Goal: Find specific page/section: Find specific page/section

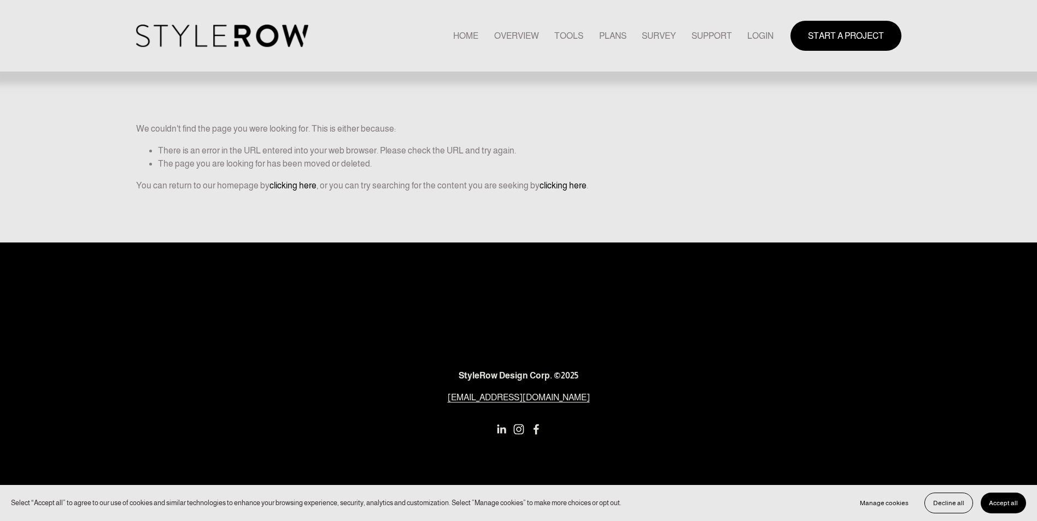
click at [767, 36] on link "LOGIN" at bounding box center [760, 35] width 26 height 15
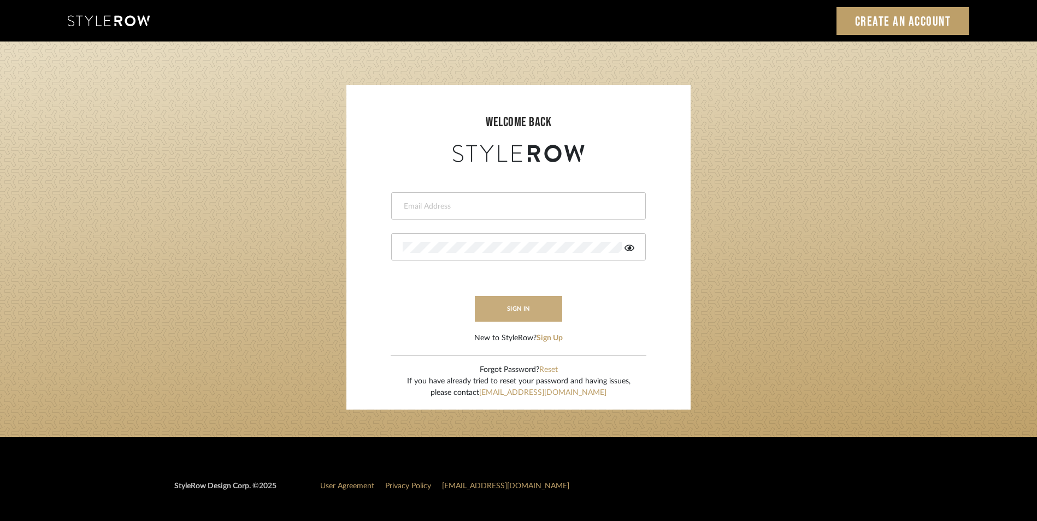
type input "eman@perspective-interiors.com"
click at [509, 297] on button "sign in" at bounding box center [518, 309] width 87 height 26
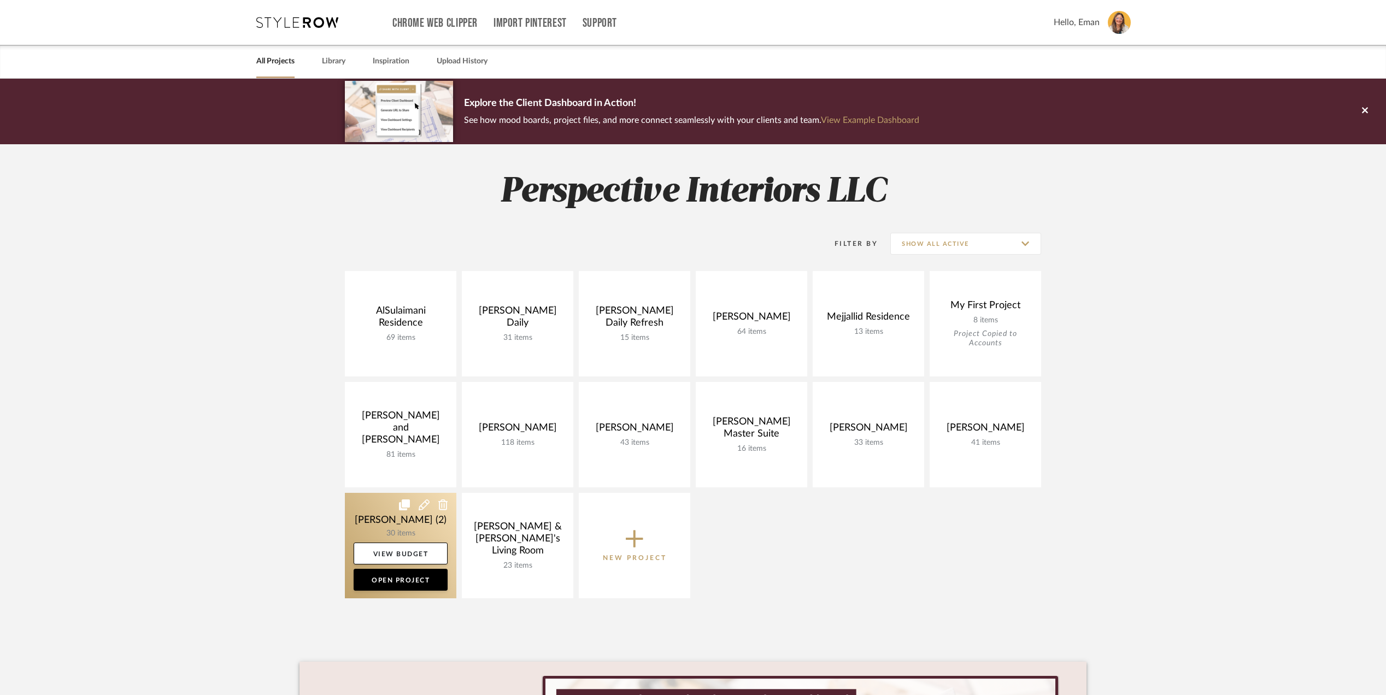
click at [371, 513] on link at bounding box center [401, 545] width 112 height 105
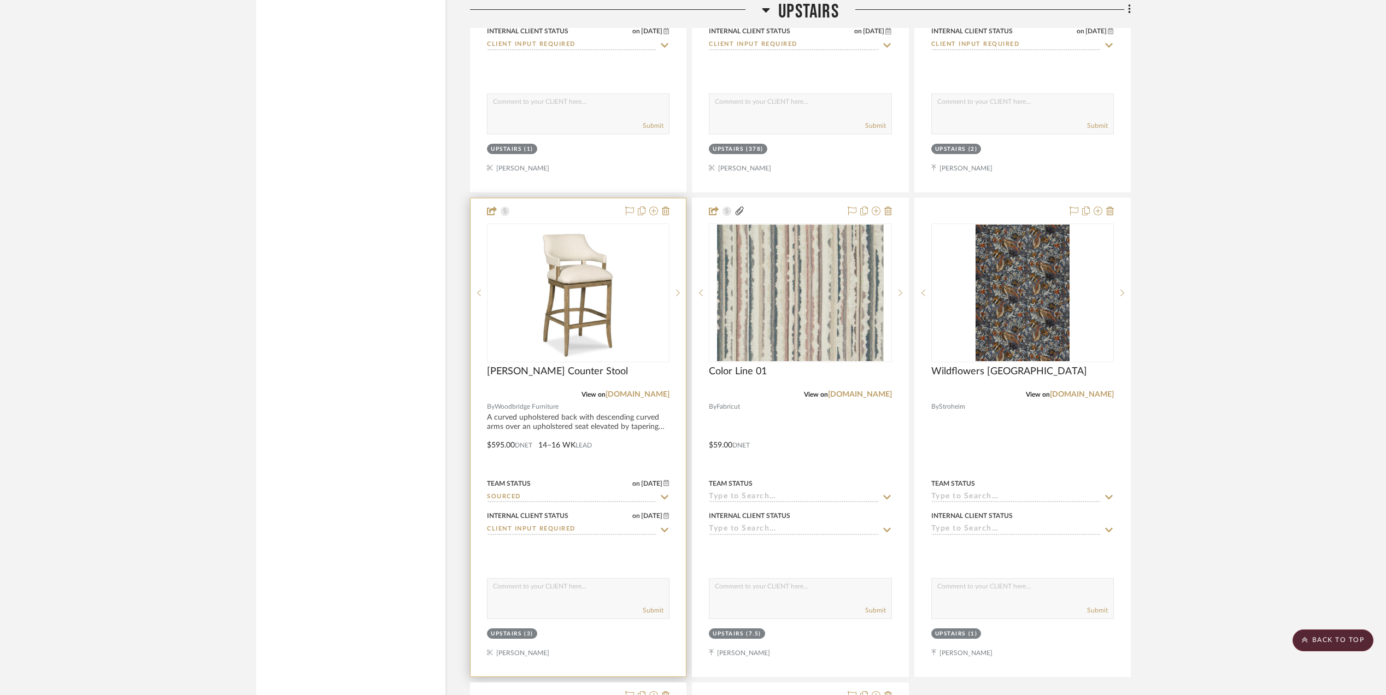
scroll to position [2842, 0]
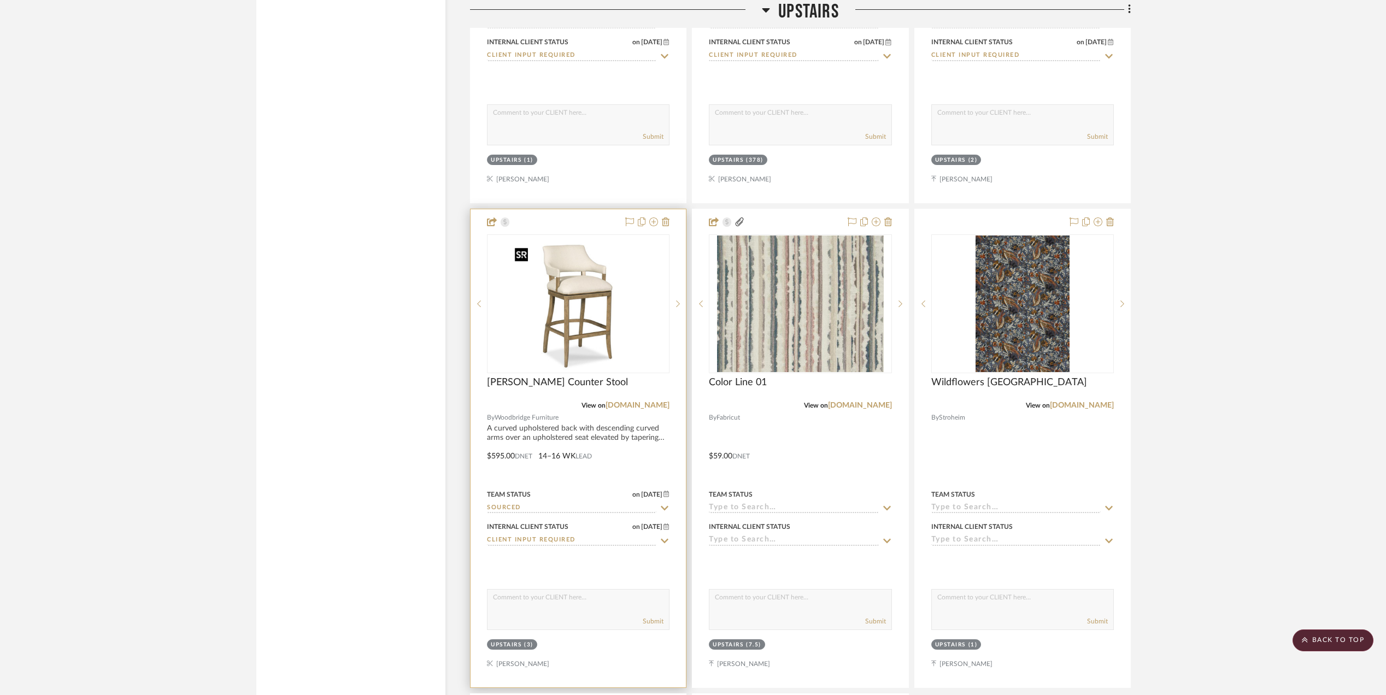
click at [583, 300] on img "0" at bounding box center [578, 304] width 137 height 137
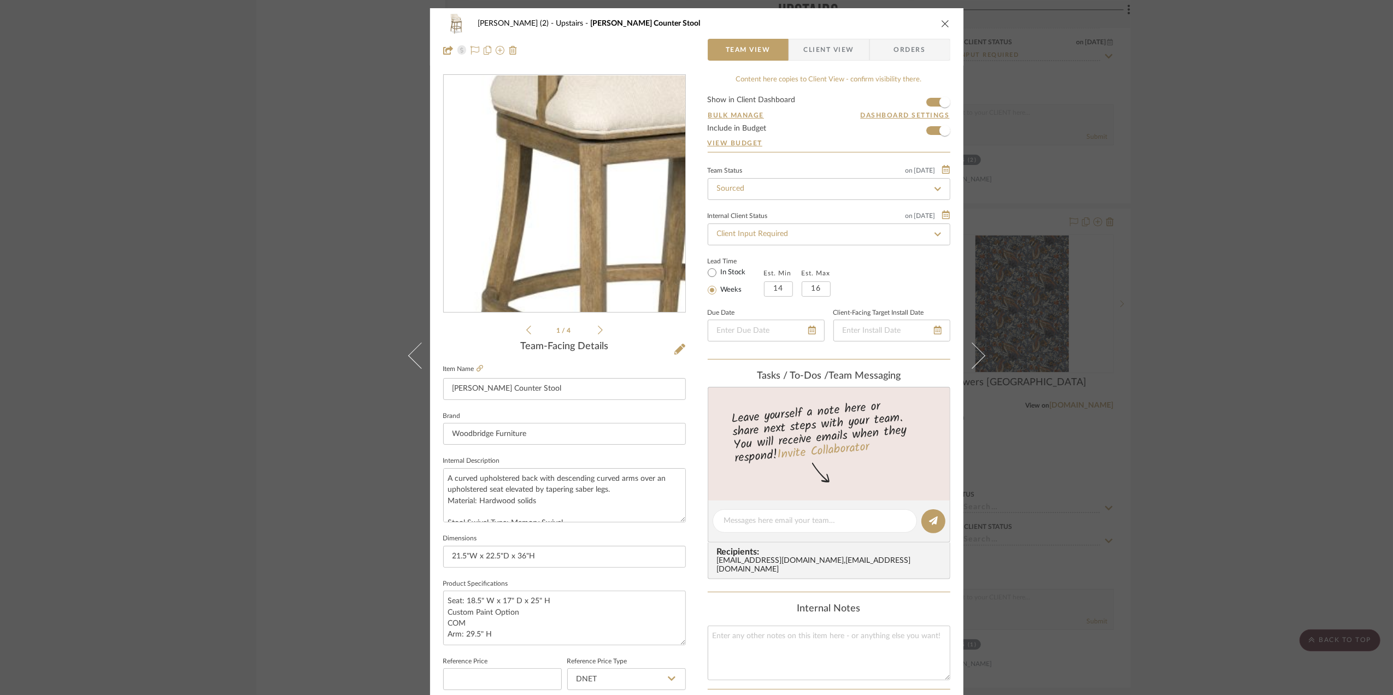
click at [531, 197] on img "0" at bounding box center [564, 193] width 237 height 237
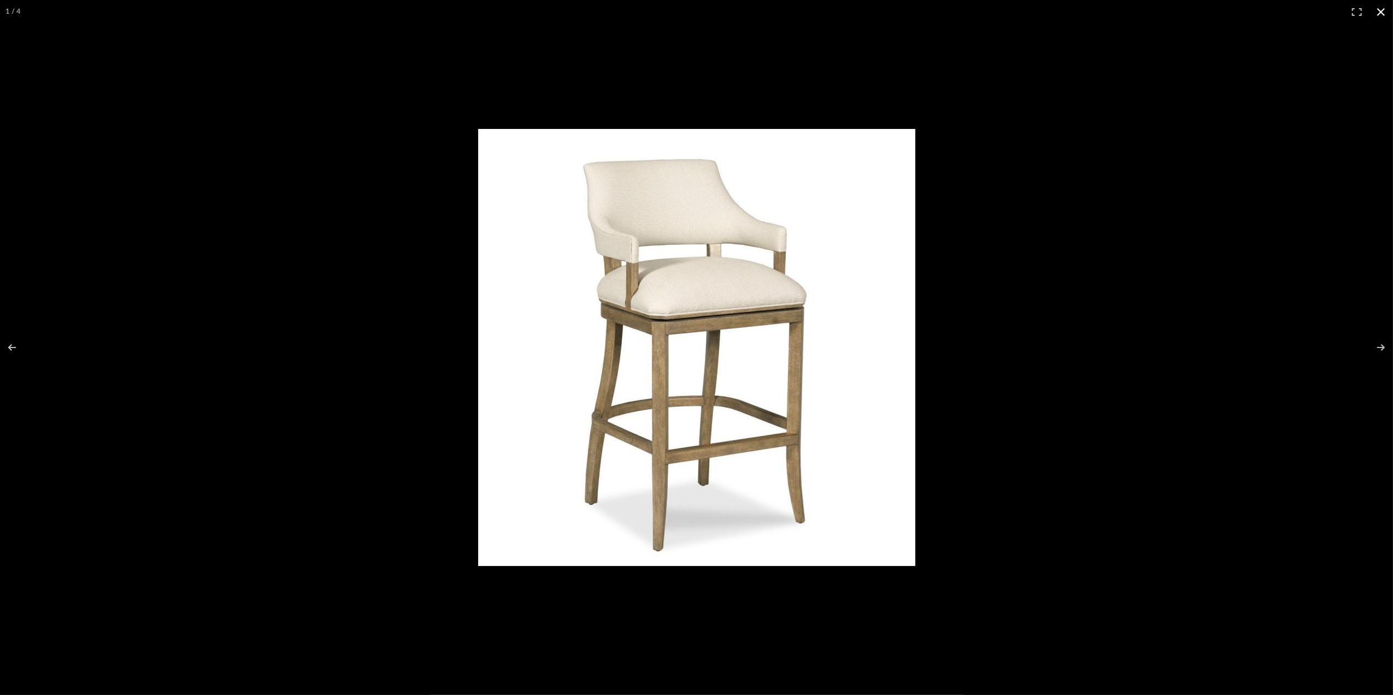
click at [1379, 13] on button at bounding box center [1381, 12] width 24 height 24
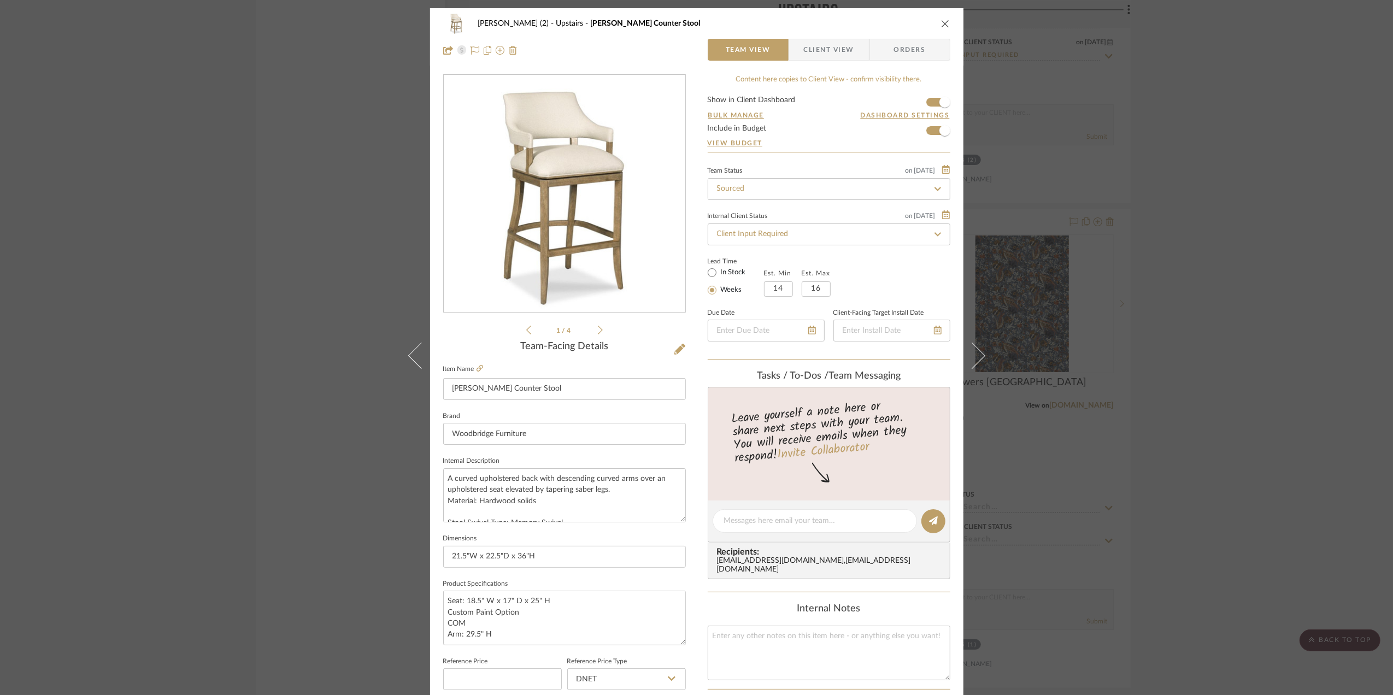
click at [1238, 379] on div "[PERSON_NAME] (2) Upstairs [PERSON_NAME] Counter Stool Team View Client View Or…" at bounding box center [696, 347] width 1393 height 695
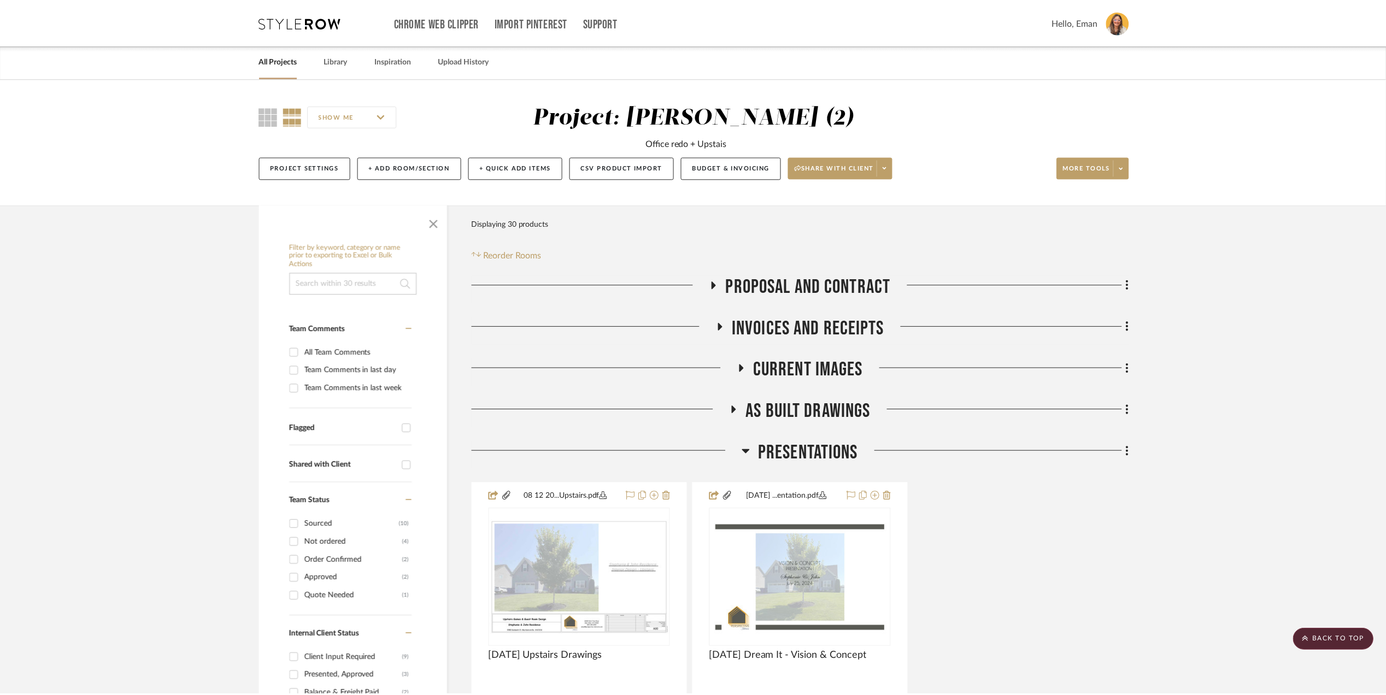
scroll to position [2842, 0]
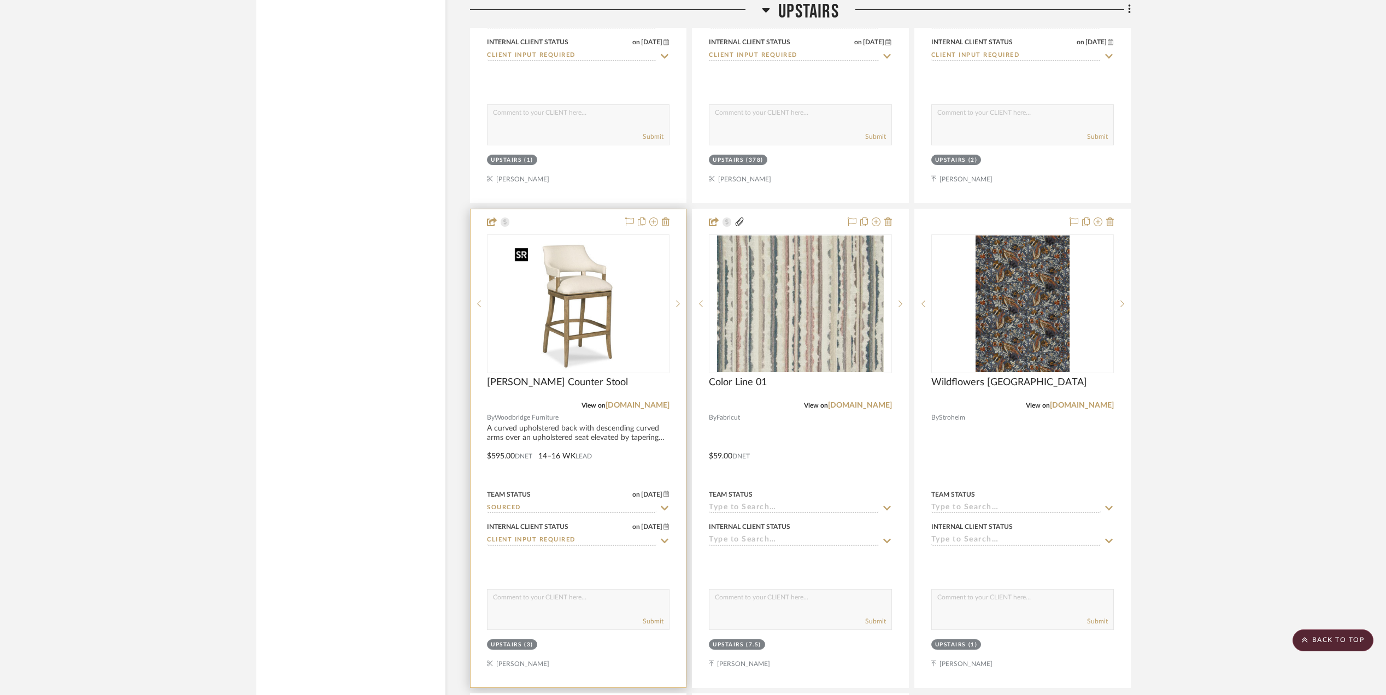
click at [591, 313] on img "0" at bounding box center [578, 304] width 137 height 137
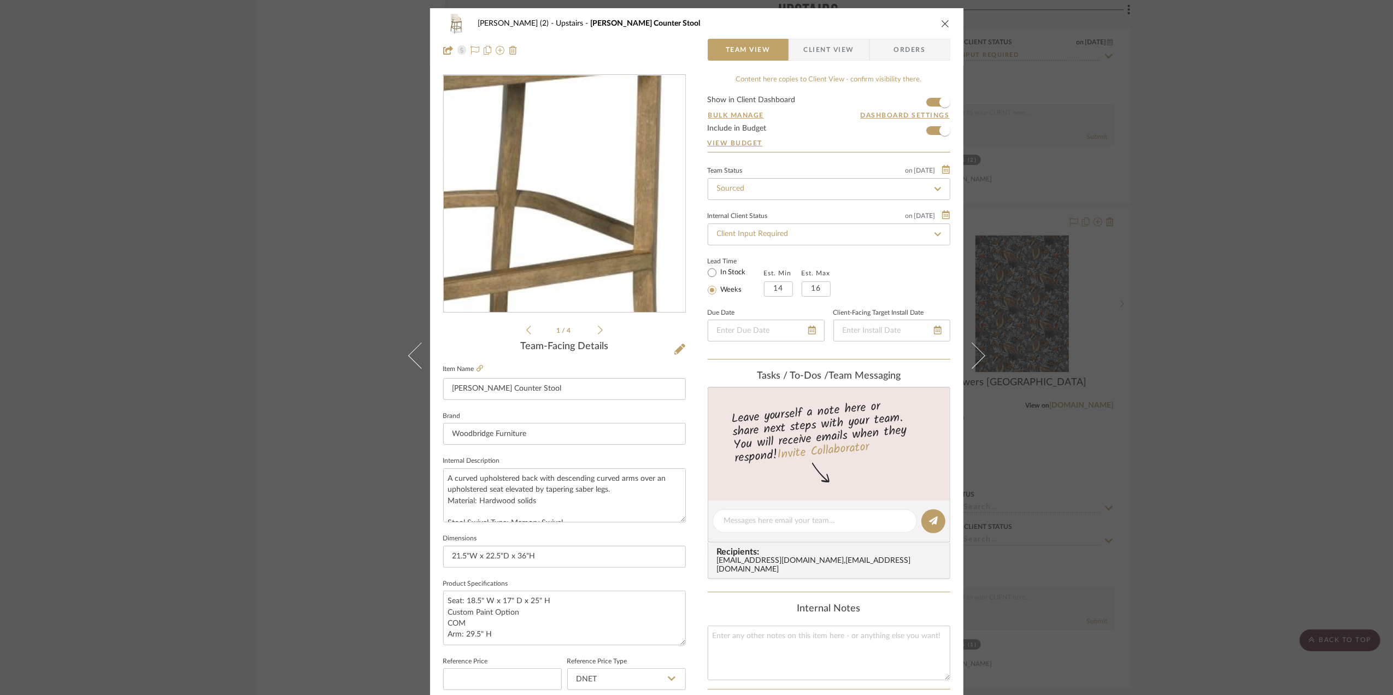
click at [587, 222] on img "0" at bounding box center [564, 193] width 237 height 237
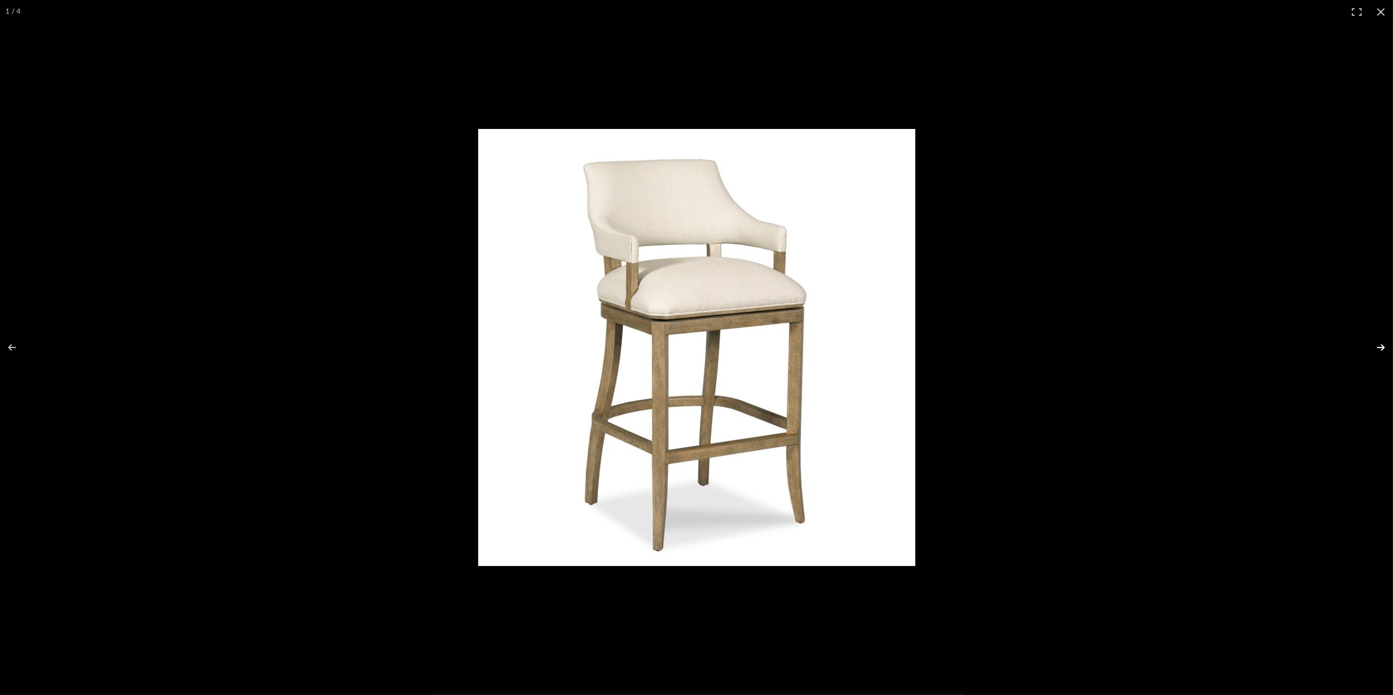
click at [1377, 342] on button at bounding box center [1374, 347] width 38 height 55
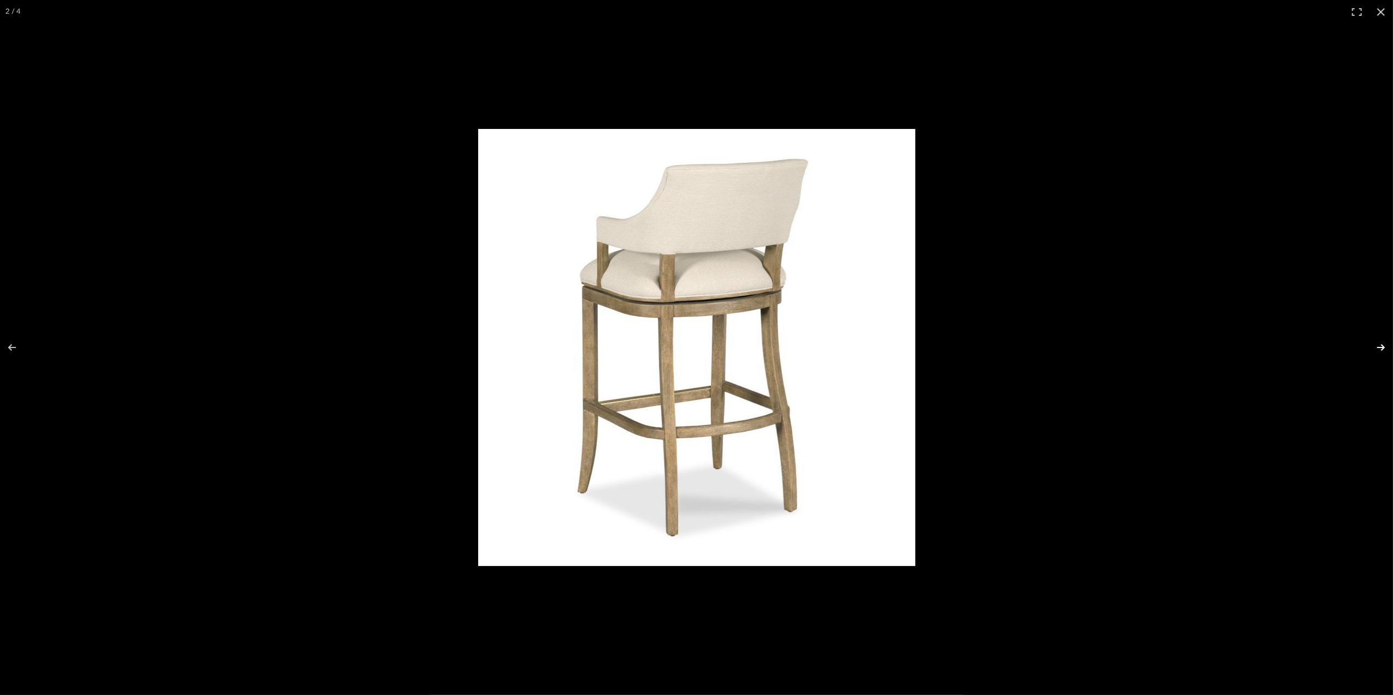
click at [1376, 346] on button at bounding box center [1374, 347] width 38 height 55
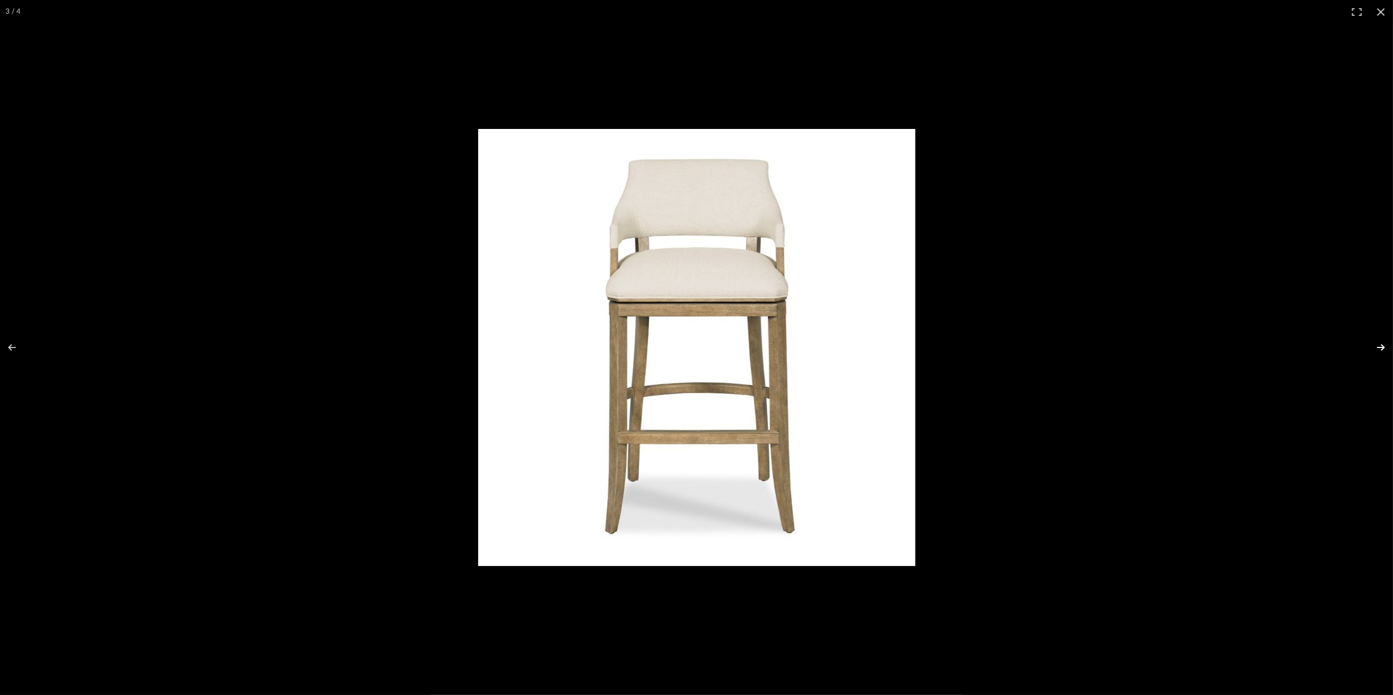
click at [1376, 347] on button at bounding box center [1374, 347] width 38 height 55
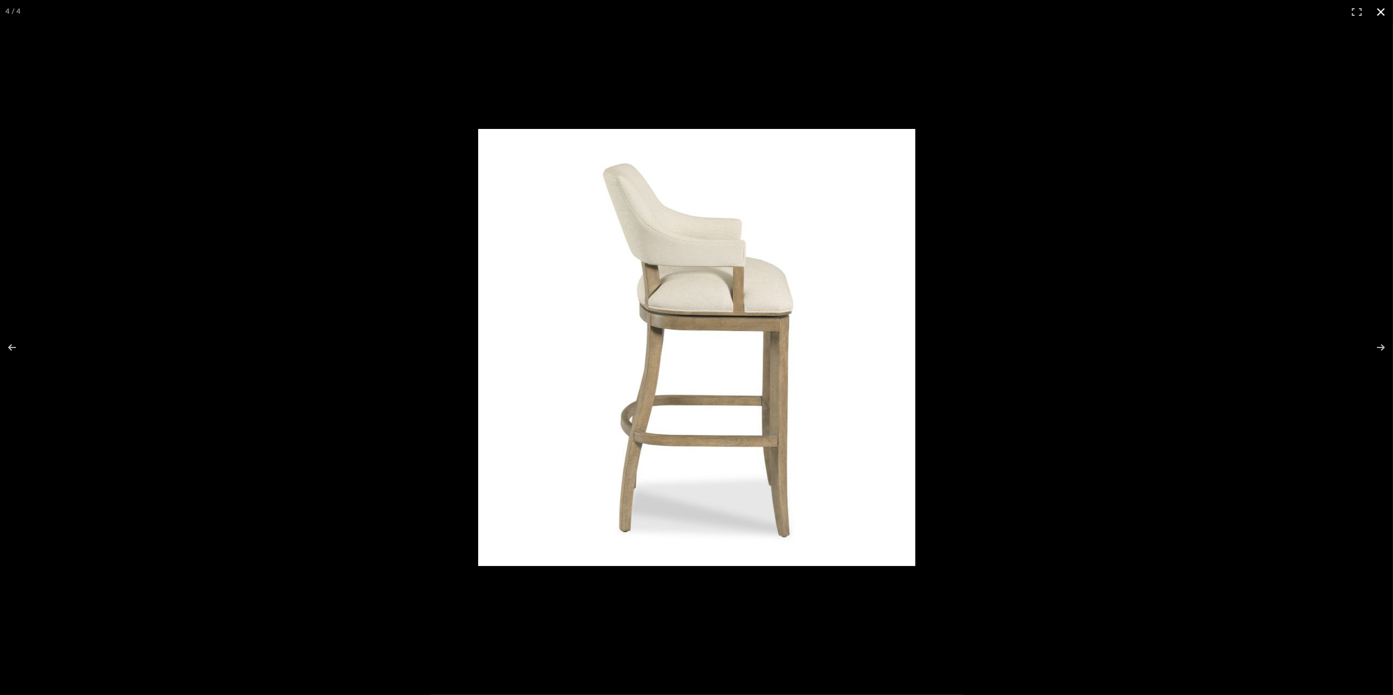
click at [1380, 11] on button at bounding box center [1381, 12] width 24 height 24
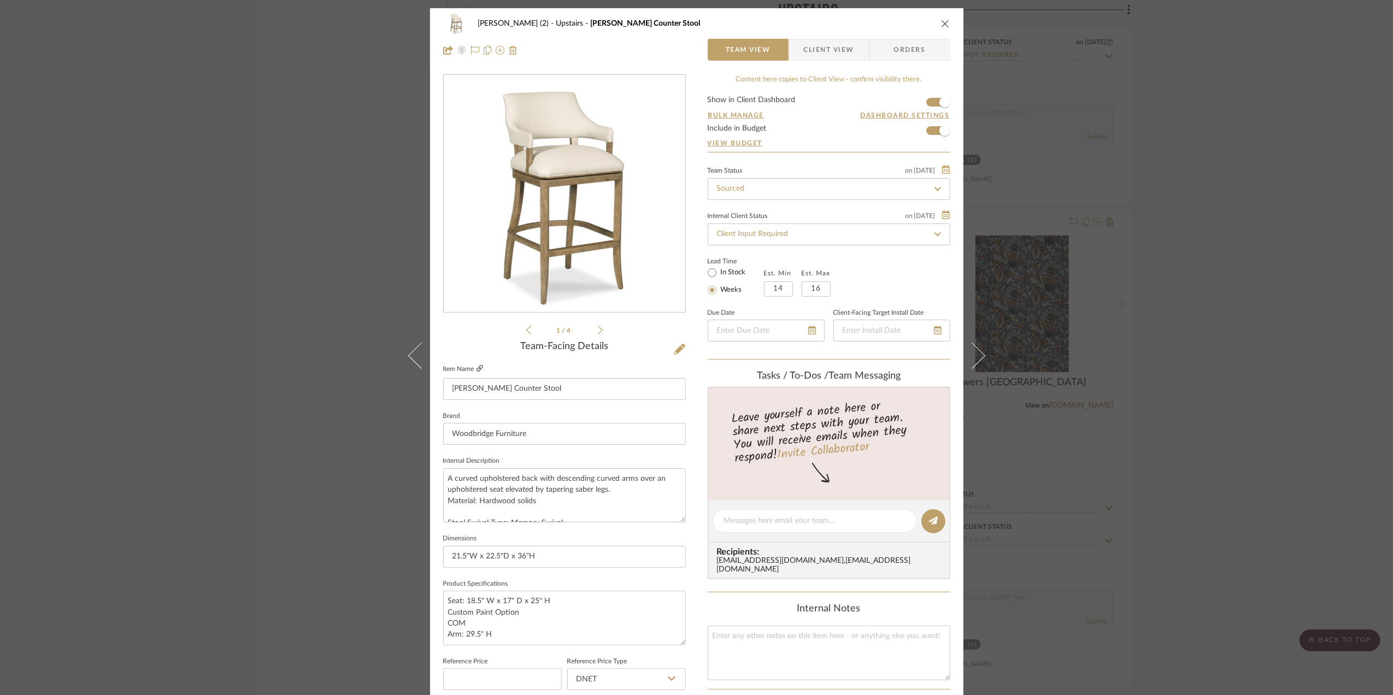
click at [477, 366] on icon at bounding box center [480, 368] width 7 height 7
click at [1224, 366] on div "[PERSON_NAME] (2) Upstairs [PERSON_NAME] Counter Stool Team View Client View Or…" at bounding box center [696, 347] width 1393 height 695
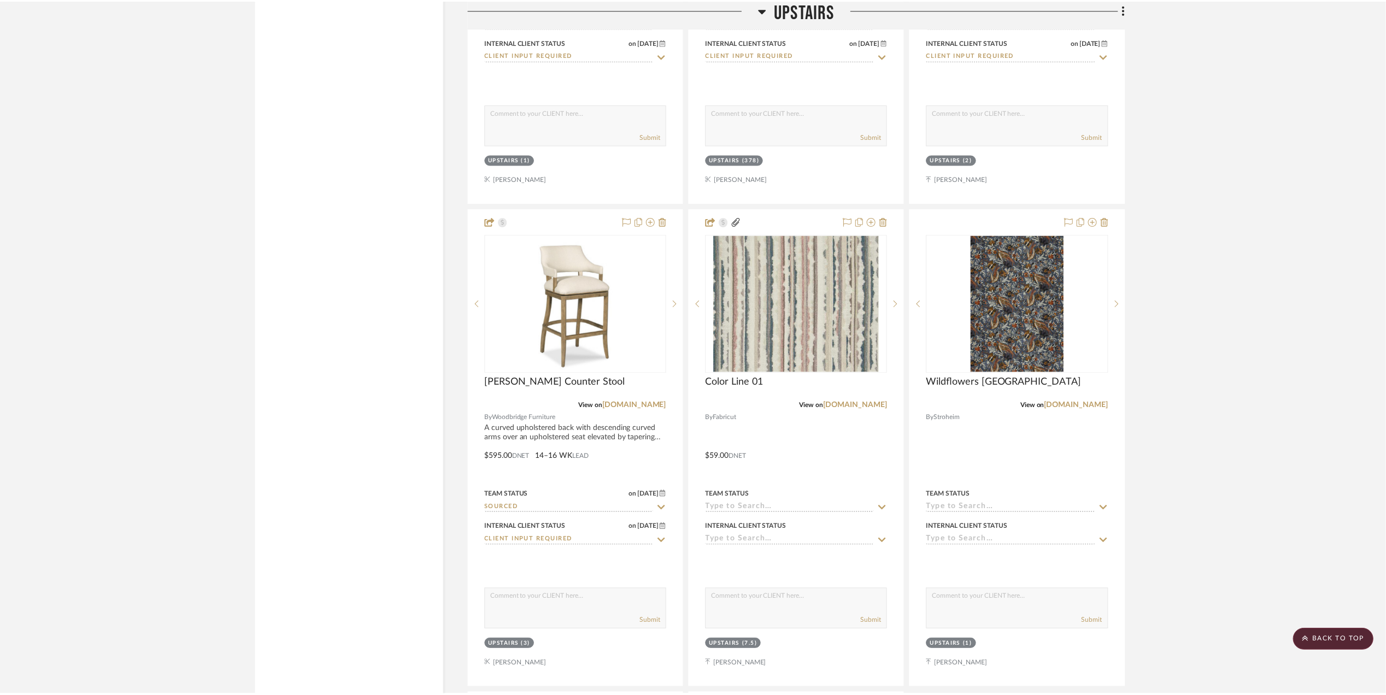
scroll to position [2842, 0]
